Goal: Task Accomplishment & Management: Manage account settings

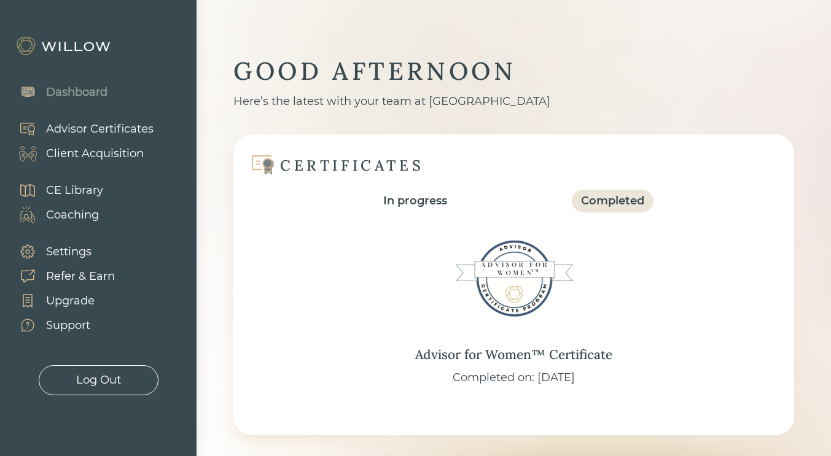
click at [72, 151] on div "Client Acquisition" at bounding box center [95, 154] width 98 height 17
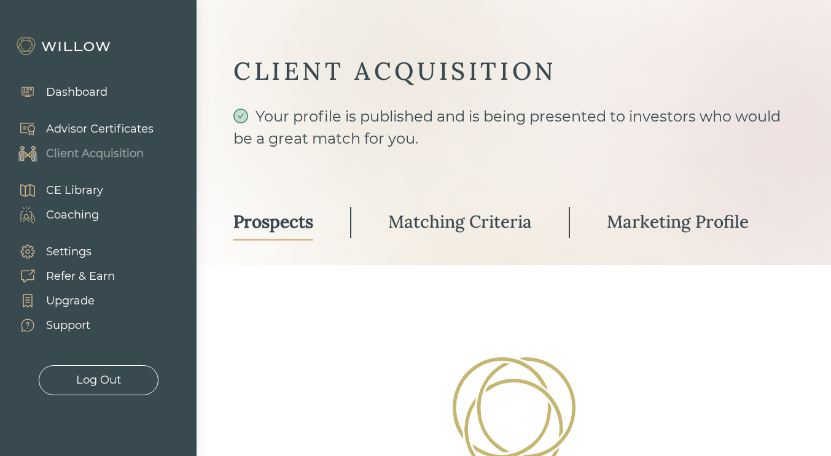
select select "3"
select select "2"
select select "10"
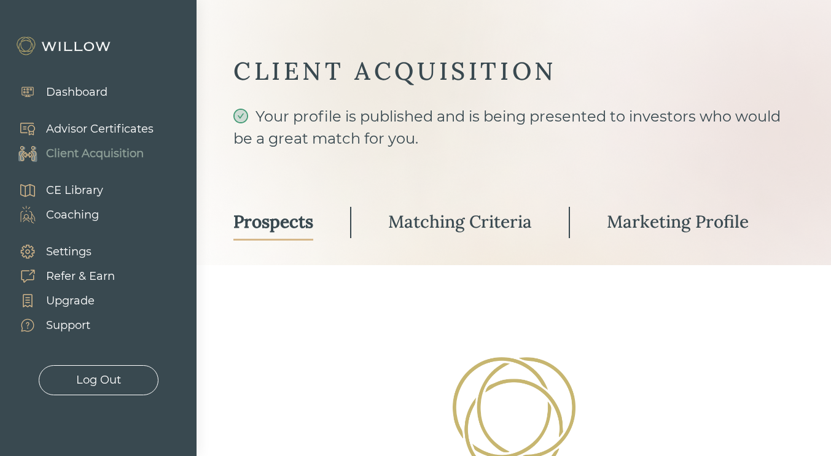
select select "2"
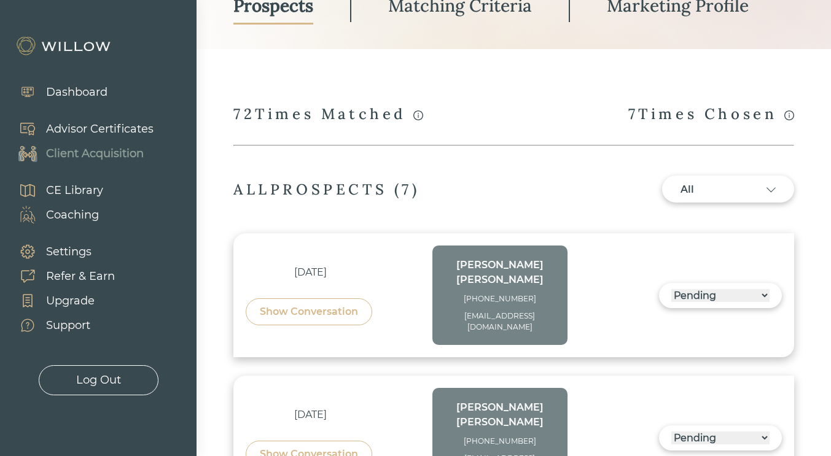
scroll to position [273, 0]
